Goal: Task Accomplishment & Management: Manage account settings

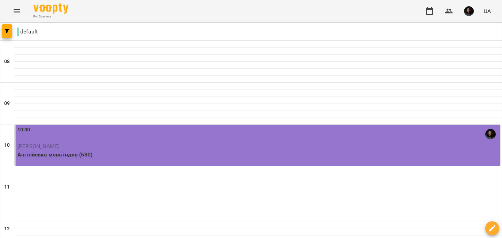
scroll to position [271, 0]
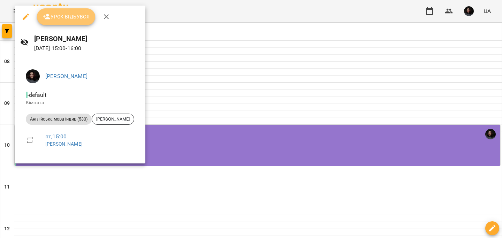
click at [77, 21] on span "Урок відбувся" at bounding box center [66, 17] width 47 height 8
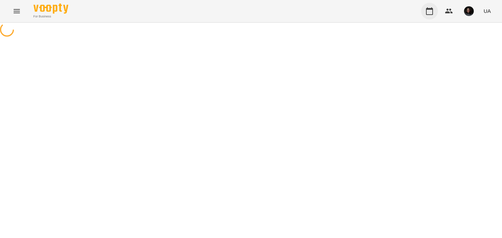
drag, startPoint x: 427, startPoint y: 19, endPoint x: 431, endPoint y: 16, distance: 4.5
click at [431, 16] on div "UA" at bounding box center [458, 11] width 73 height 18
click at [431, 16] on button "button" at bounding box center [430, 11] width 17 height 17
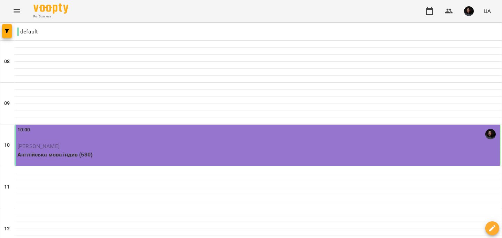
scroll to position [326, 0]
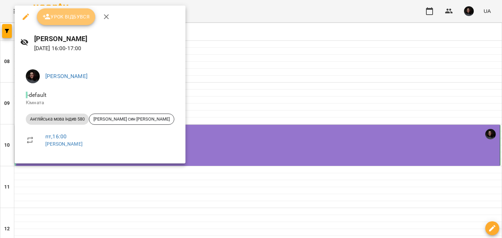
click at [49, 16] on icon "button" at bounding box center [47, 17] width 8 height 8
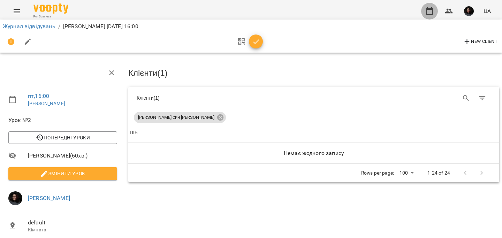
click at [429, 14] on icon "button" at bounding box center [430, 11] width 8 height 8
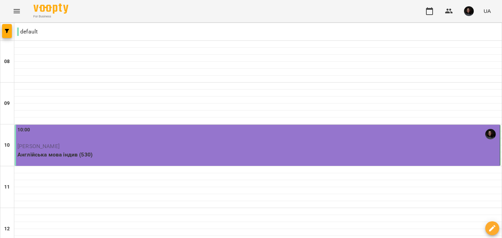
scroll to position [426, 0]
